Goal: Navigation & Orientation: Find specific page/section

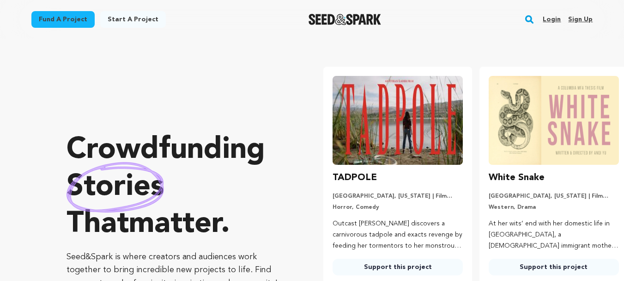
scroll to position [0, 164]
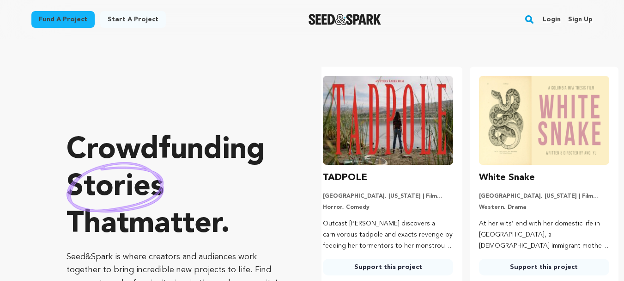
click at [553, 18] on link "Login" at bounding box center [552, 19] width 18 height 15
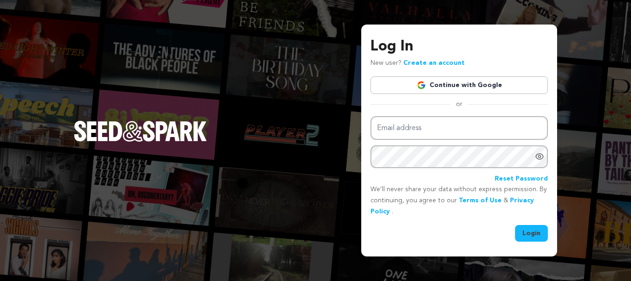
click at [496, 90] on link "Continue with Google" at bounding box center [459, 85] width 177 height 18
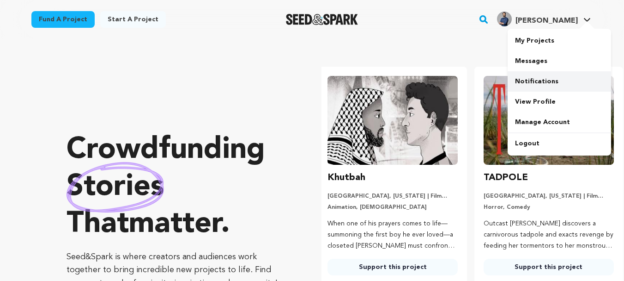
scroll to position [0, 164]
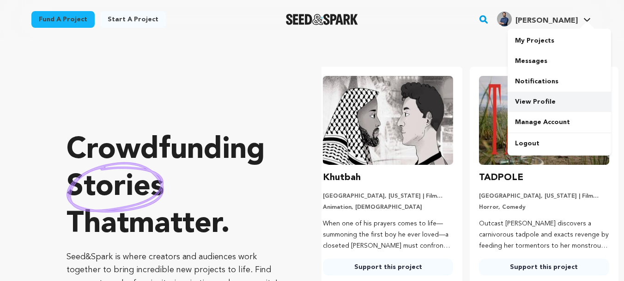
click at [546, 100] on link "View Profile" at bounding box center [560, 102] width 104 height 20
